Goal: Task Accomplishment & Management: Use online tool/utility

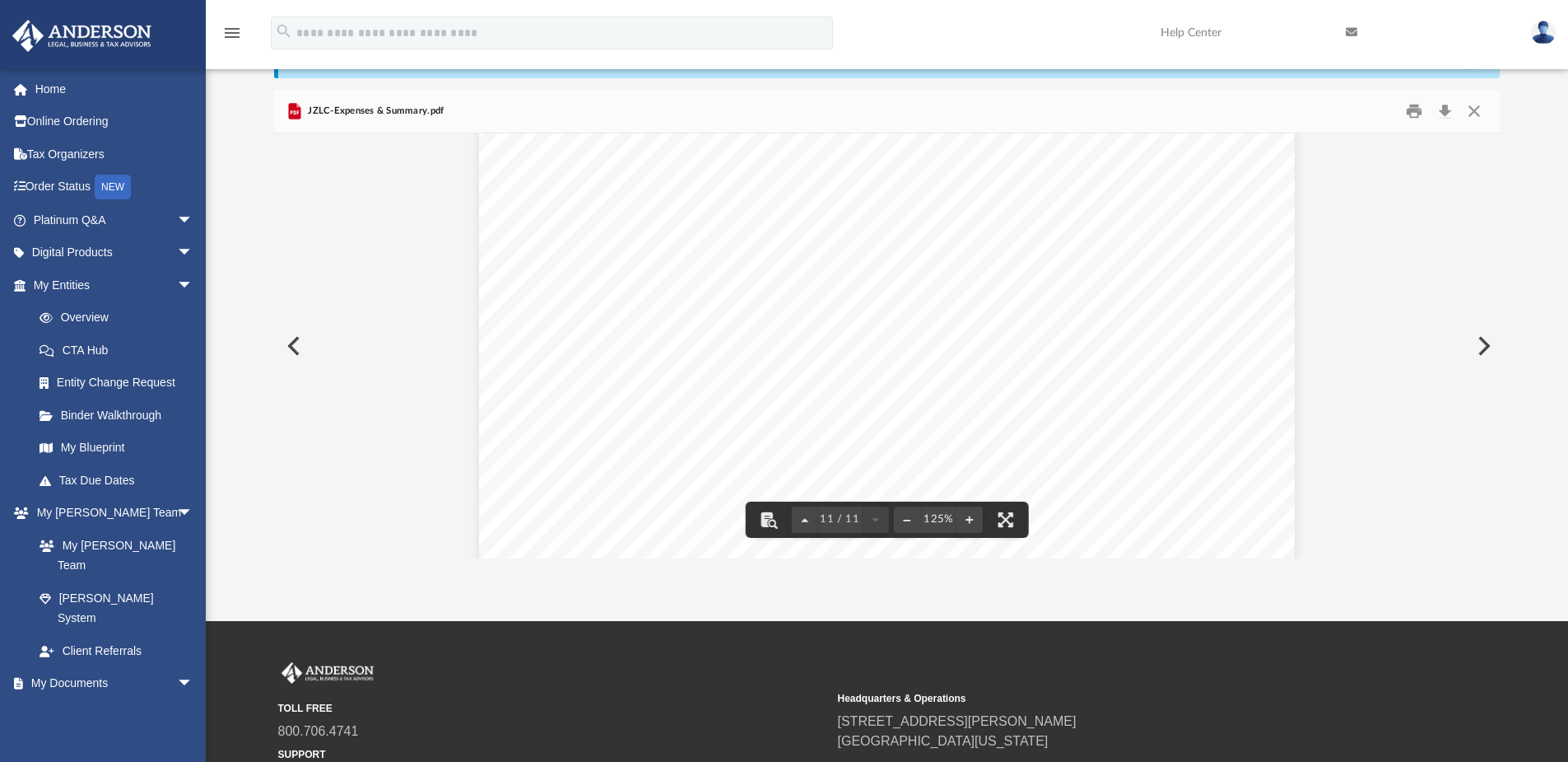
scroll to position [11377, 0]
click at [299, 350] on button "Preview" at bounding box center [292, 346] width 36 height 46
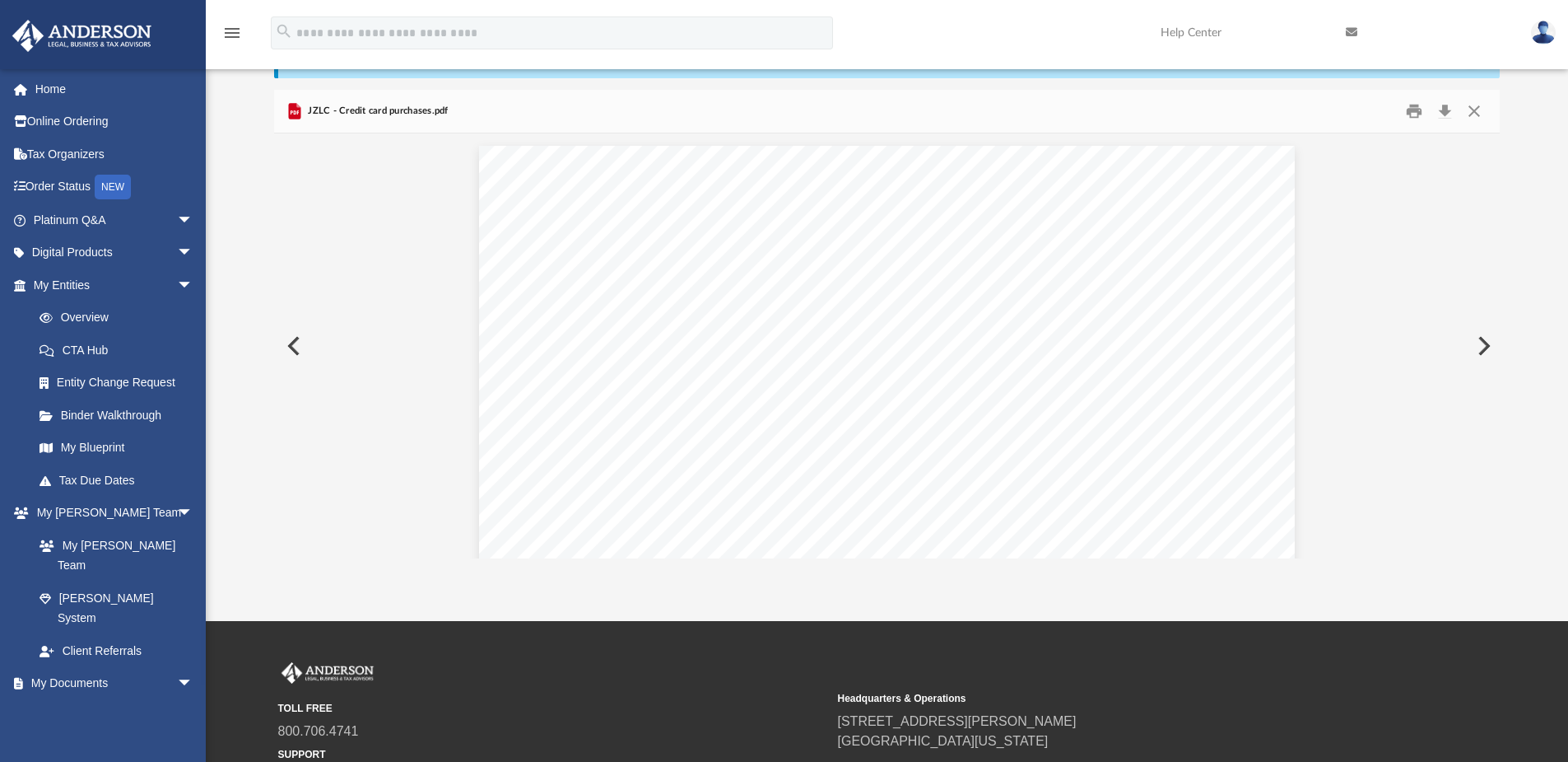
click at [301, 347] on button "Preview" at bounding box center [292, 346] width 36 height 46
click at [1469, 113] on button "Close" at bounding box center [1474, 111] width 30 height 23
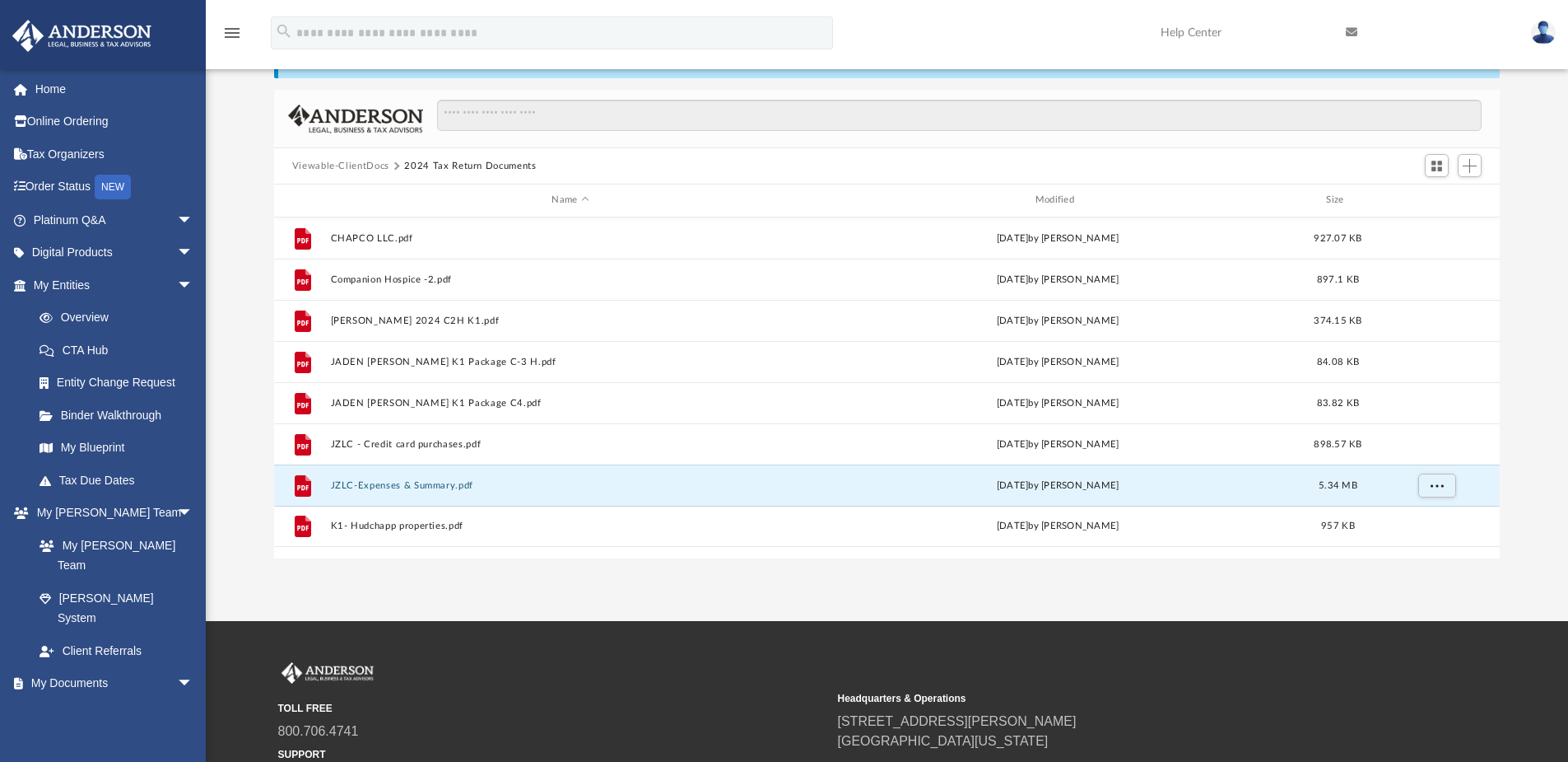
click at [557, 579] on div "App [EMAIL_ADDRESS][DOMAIN_NAME] Sign Out [EMAIL_ADDRESS][DOMAIN_NAME] Home Onl…" at bounding box center [784, 269] width 1568 height 704
click at [1468, 168] on span "Add" at bounding box center [1469, 166] width 14 height 14
click at [1437, 199] on li "Upload" at bounding box center [1445, 198] width 52 height 17
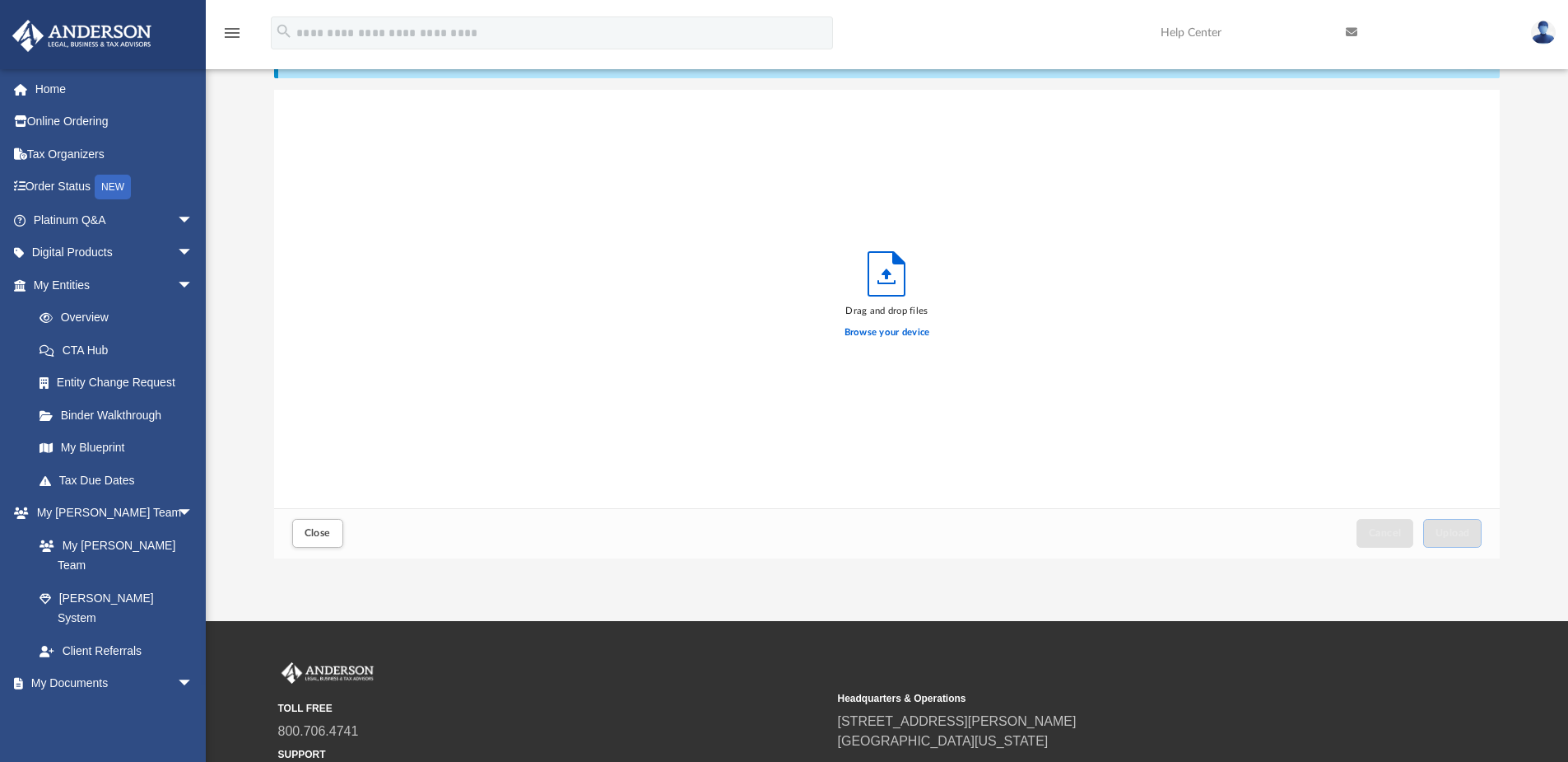
scroll to position [405, 1213]
click at [892, 329] on label "Browse your device" at bounding box center [887, 332] width 86 height 15
click at [0, 0] on input "Browse your device" at bounding box center [0, 0] width 0 height 0
click at [1456, 533] on span "Upload" at bounding box center [1453, 533] width 34 height 10
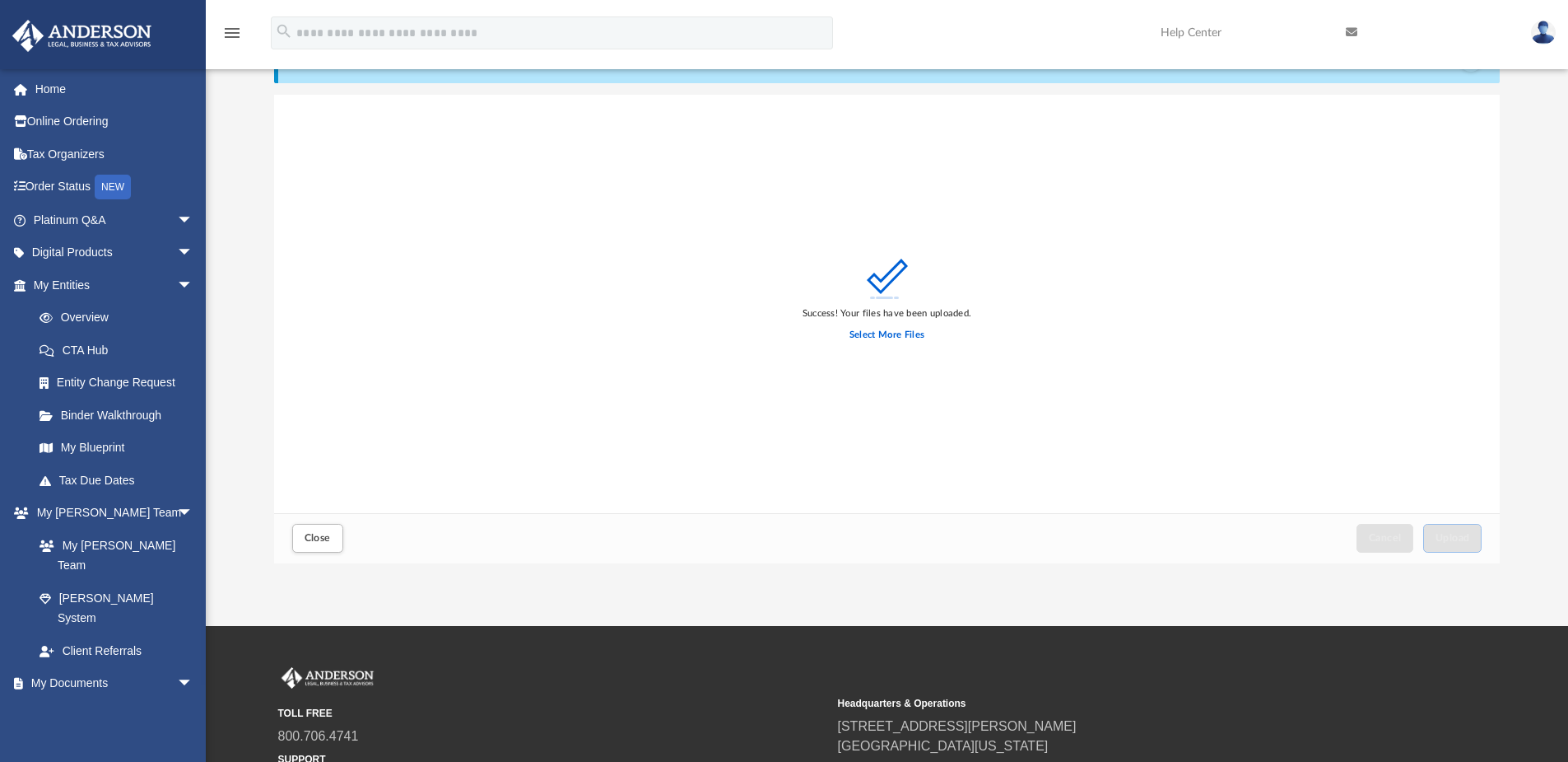
scroll to position [82, 0]
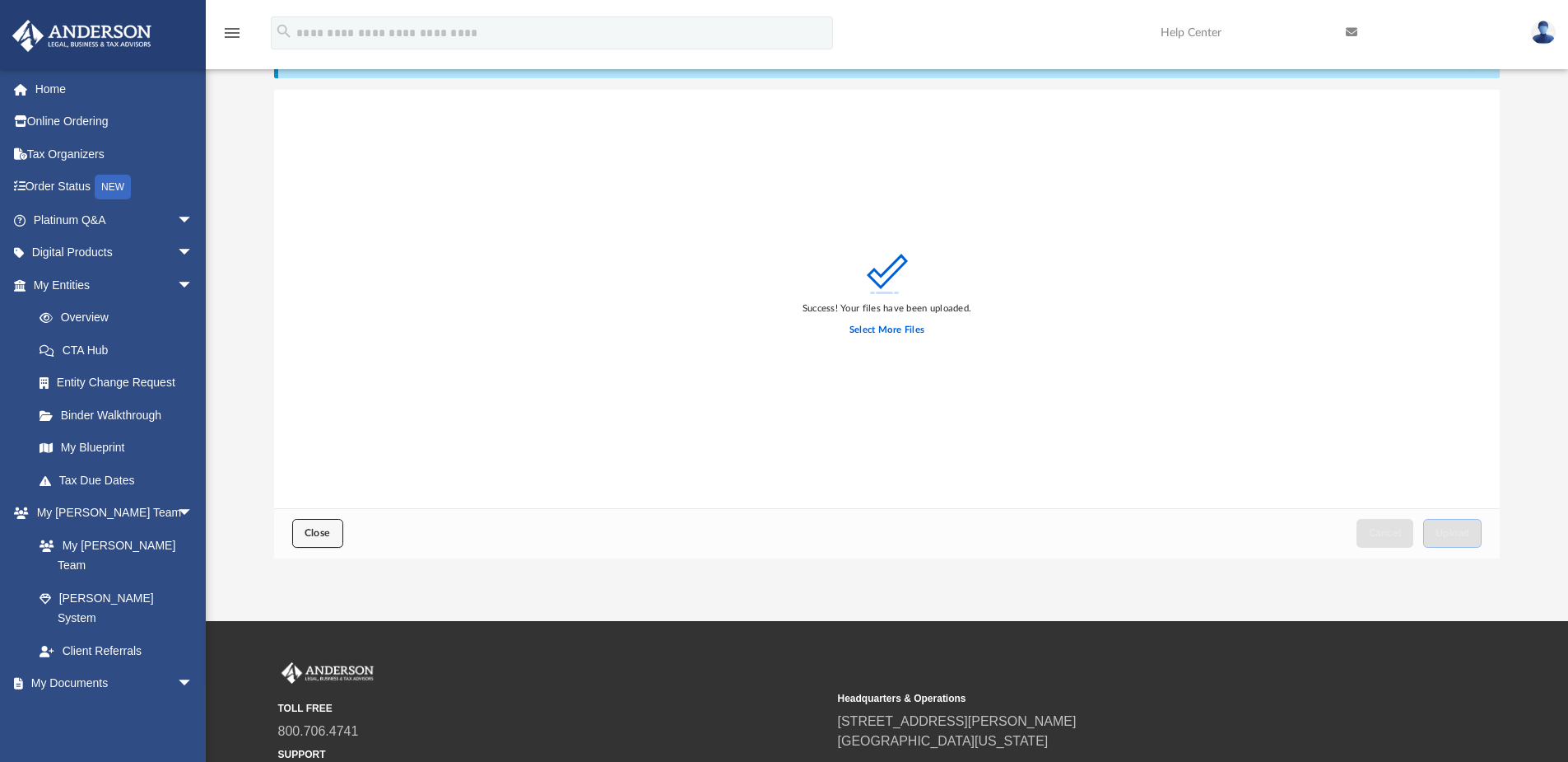
click at [310, 530] on span "Close" at bounding box center [318, 533] width 27 height 10
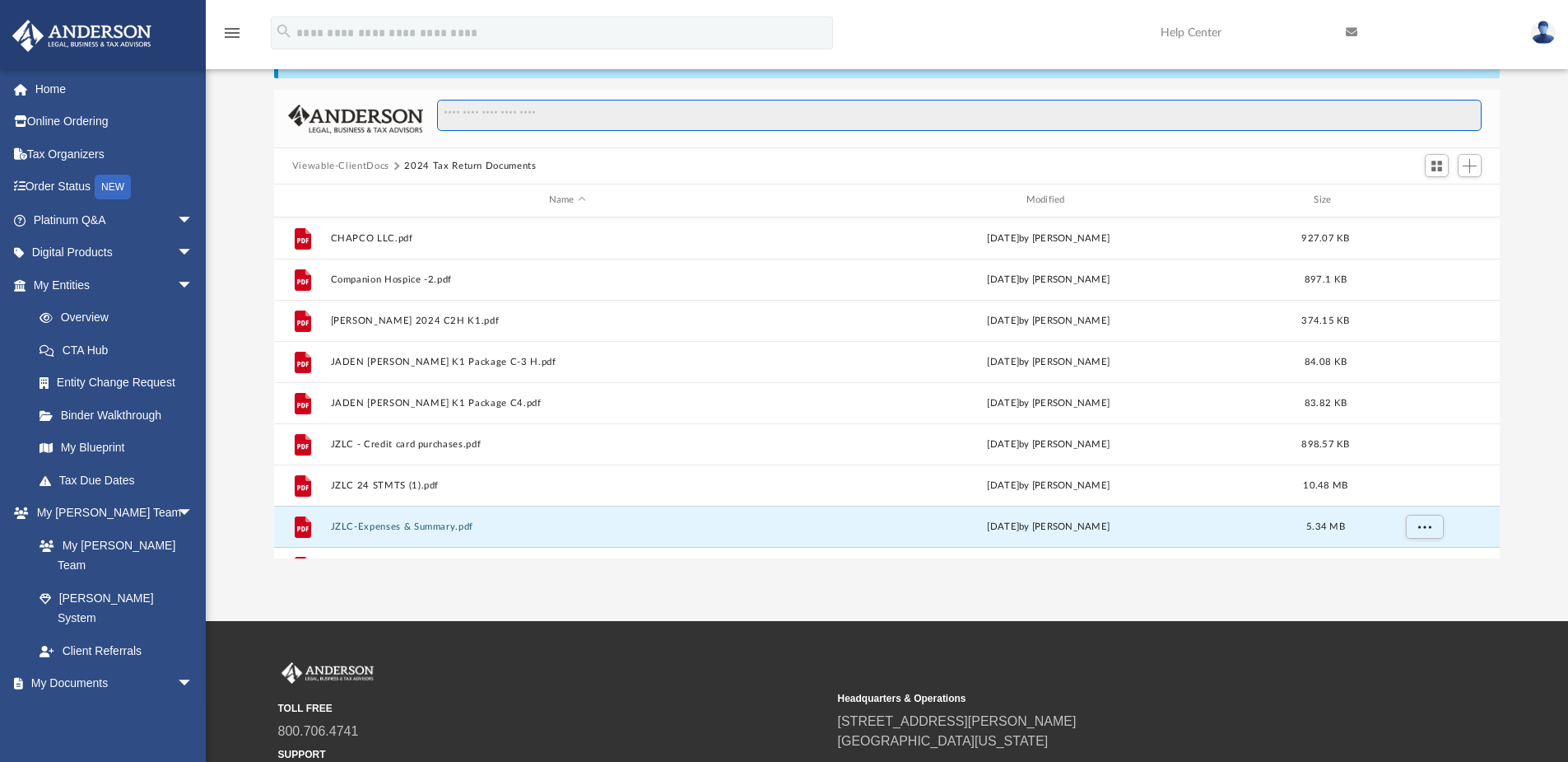
click at [617, 122] on input "Search files and folders" at bounding box center [959, 115] width 1044 height 31
type input "*"
